Goal: Use online tool/utility: Utilize a website feature to perform a specific function

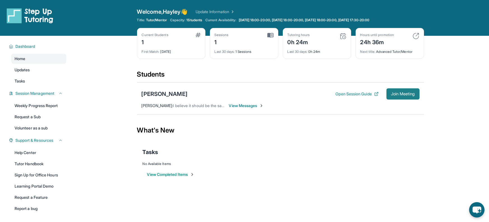
click at [400, 92] on span "Join Meeting" at bounding box center [403, 93] width 24 height 3
click at [397, 94] on span "Join Meeting" at bounding box center [403, 93] width 24 height 3
click at [393, 95] on span "Join Meeting" at bounding box center [403, 93] width 24 height 3
